Goal: Find specific page/section: Find specific page/section

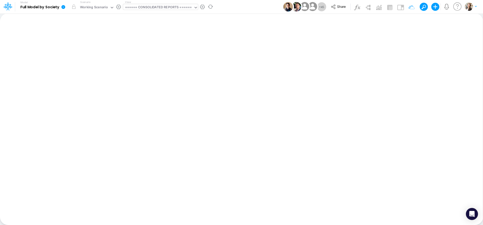
click at [158, 6] on div "====== CONSOLIDATED REPORTS ======" at bounding box center [158, 8] width 67 height 6
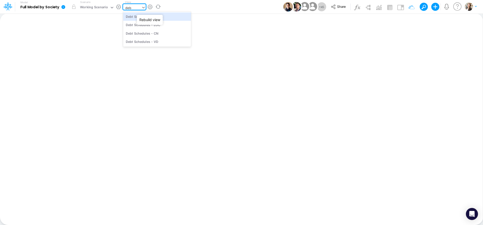
type input "debt"
click at [167, 19] on div "Debt Schedules - Loans" at bounding box center [157, 16] width 68 height 8
